Goal: Information Seeking & Learning: Understand process/instructions

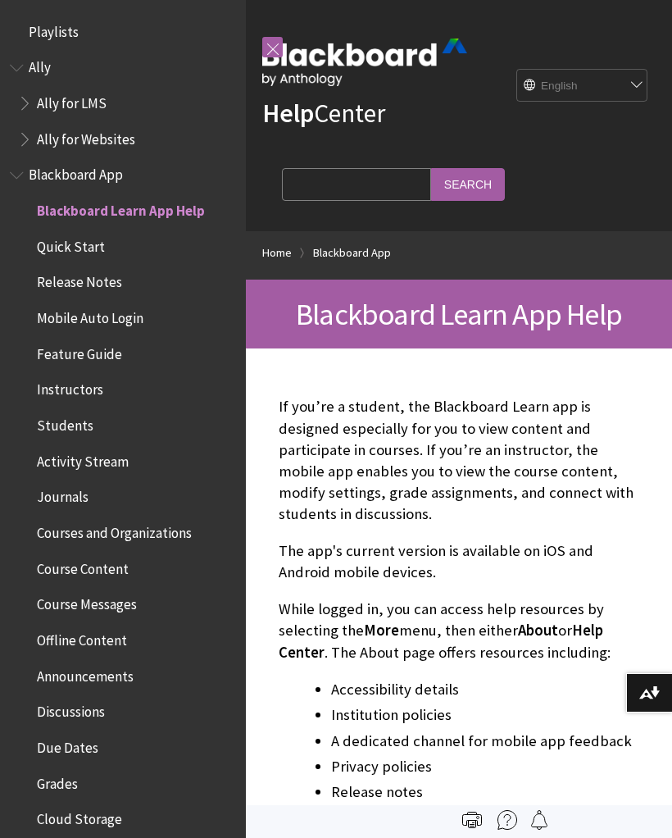
scroll to position [170, 0]
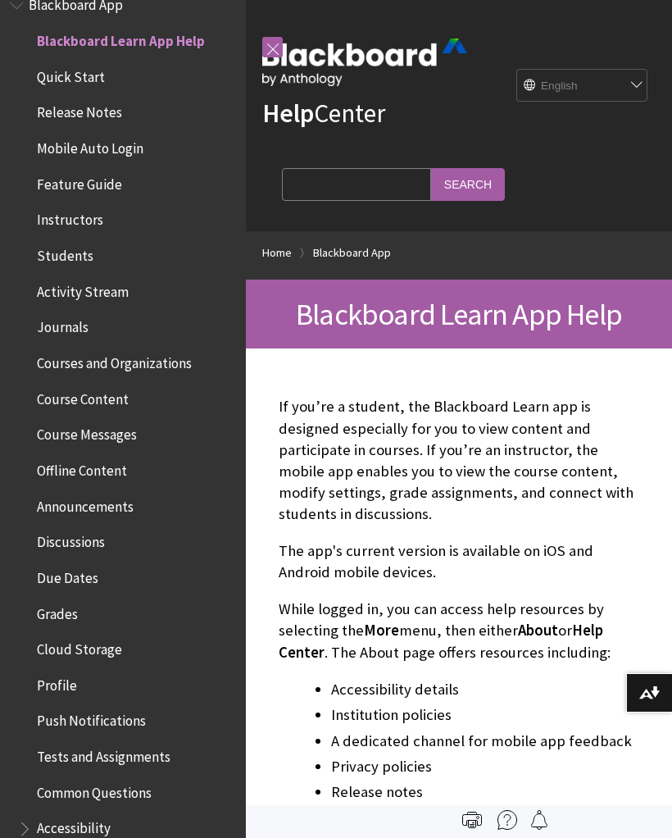
click at [619, 83] on select "English عربية Català Cymraeg Deutsch Español Suomi Français עברית Italiano 日本語 …" at bounding box center [582, 86] width 131 height 33
select select "/ar-sa/Blackboard_App"
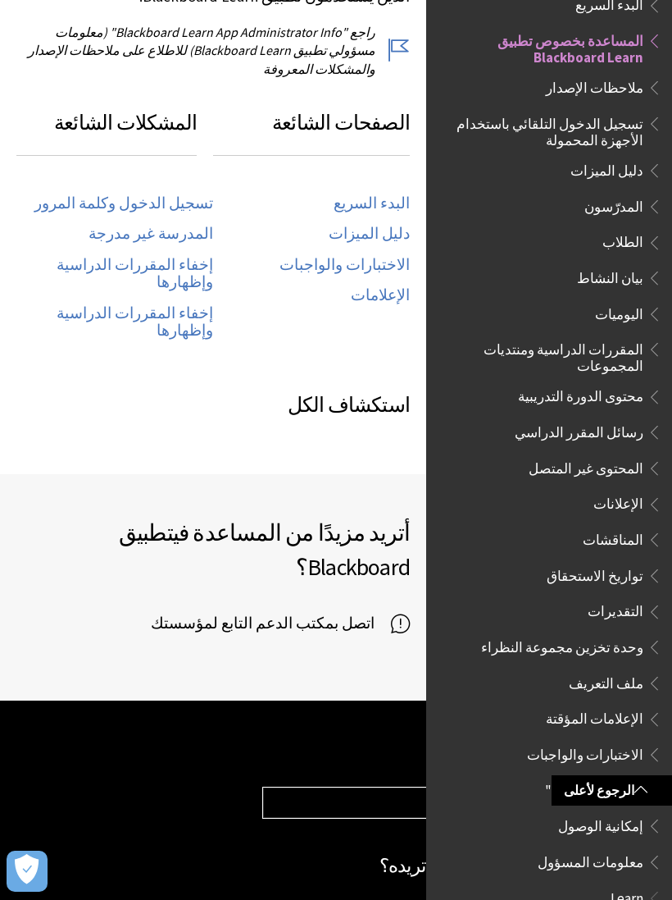
scroll to position [896, 0]
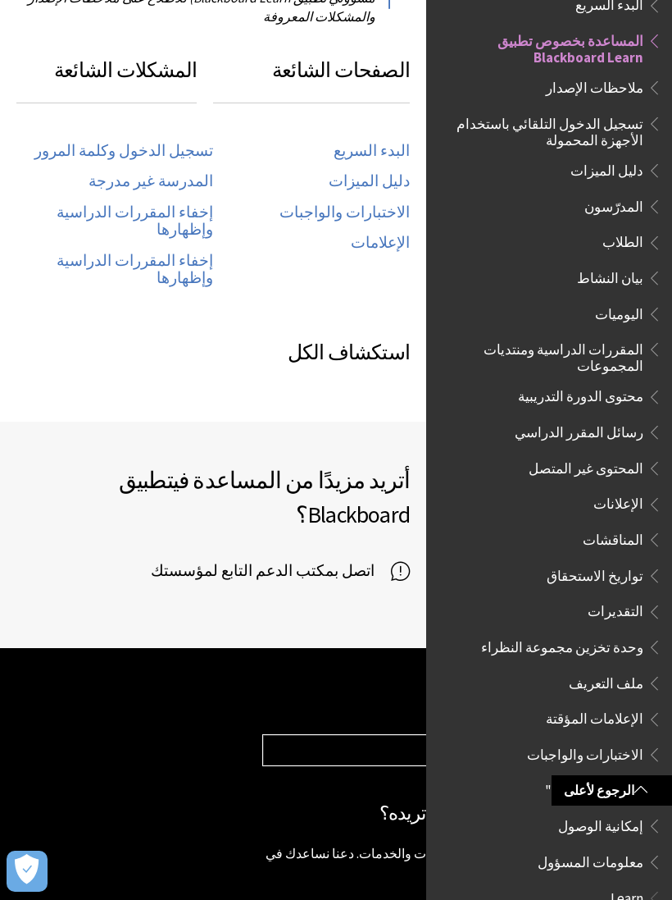
click at [622, 219] on ul "البدء السريع المساعدة بخصوص تطبيق Blackboard Learn ملاحظات الإصدار تسجيل الدخول…" at bounding box center [549, 434] width 226 height 884
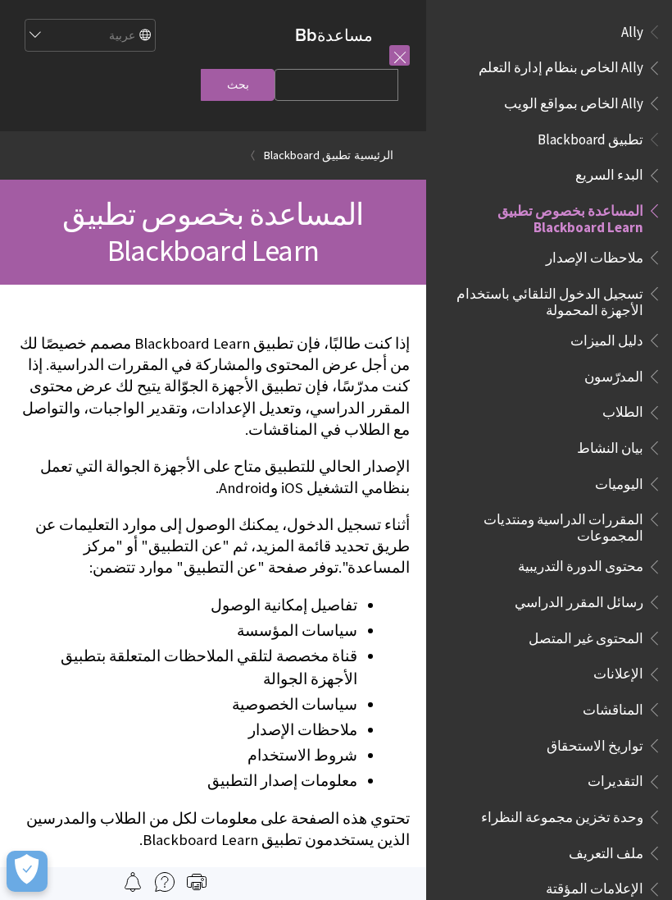
scroll to position [170, 0]
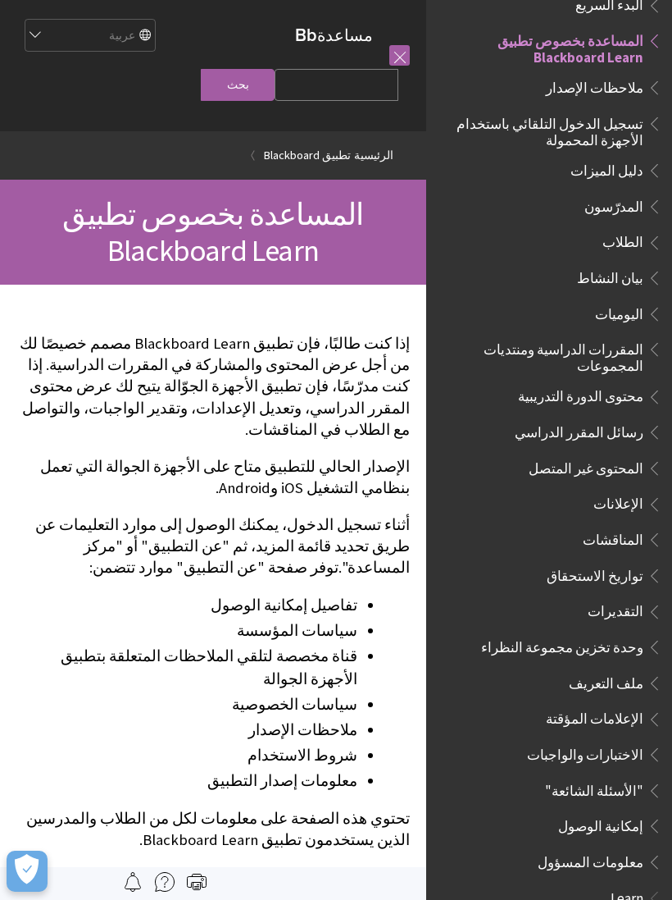
click at [644, 230] on span "Book outline for Blackboard App Help" at bounding box center [652, 239] width 17 height 21
click at [620, 247] on span "الطلاب" at bounding box center [553, 243] width 218 height 28
